Goal: Check status: Check status

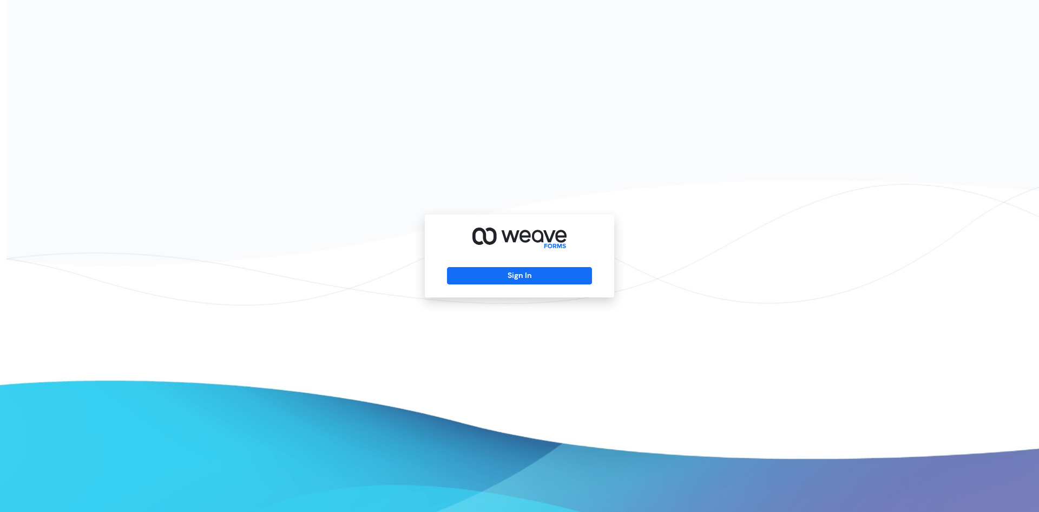
click at [513, 279] on button "Sign In" at bounding box center [519, 275] width 145 height 17
